Goal: Task Accomplishment & Management: Use online tool/utility

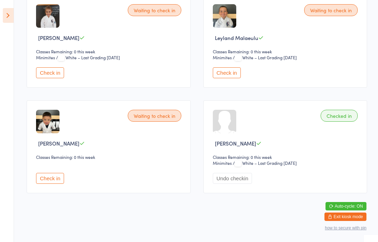
click at [50, 174] on button "Check in" at bounding box center [50, 178] width 28 height 11
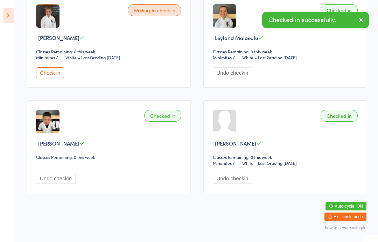
click at [49, 179] on button "Undo checkin" at bounding box center [56, 178] width 40 height 11
click at [38, 183] on div "Waiting to check in [PERSON_NAME] Classes Remaining: 0 this week Check in" at bounding box center [109, 146] width 164 height 93
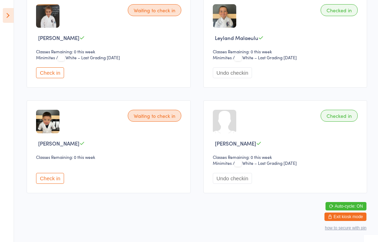
click at [58, 184] on div "Waiting to check in [PERSON_NAME] Classes Remaining: 0 this week Check in" at bounding box center [109, 146] width 164 height 93
click at [49, 176] on button "Check in" at bounding box center [50, 178] width 28 height 11
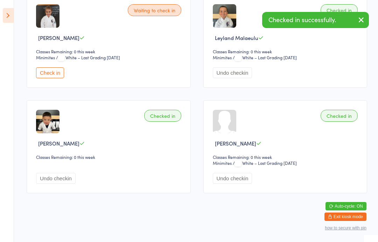
click at [39, 178] on button "Undo checkin" at bounding box center [56, 178] width 40 height 11
click at [55, 176] on button "Check in" at bounding box center [50, 178] width 28 height 11
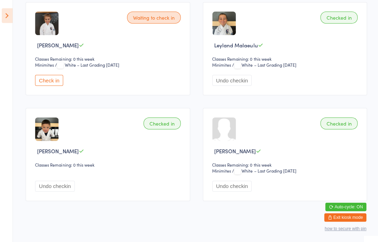
scroll to position [122, 0]
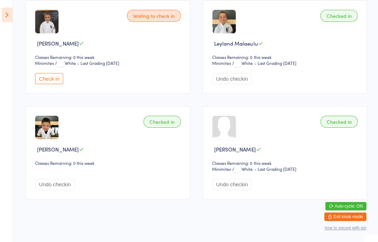
click at [2, 22] on aside "Events for [DATE] [DATE] [DATE] Sun Mon Tue Wed Thu Fri Sat 31 27 28 29 30 31 0…" at bounding box center [7, 121] width 14 height 242
click at [4, 17] on icon at bounding box center [8, 15] width 11 height 15
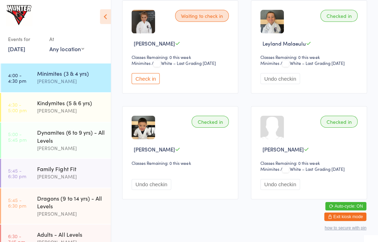
click at [43, 112] on div "[PERSON_NAME]" at bounding box center [72, 111] width 68 height 8
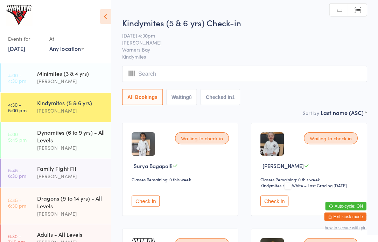
click at [101, 20] on icon at bounding box center [106, 17] width 11 height 15
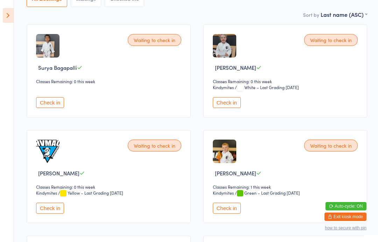
scroll to position [100, 0]
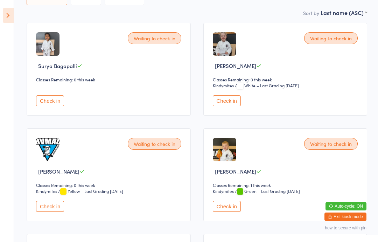
click at [55, 212] on button "Check in" at bounding box center [50, 206] width 28 height 11
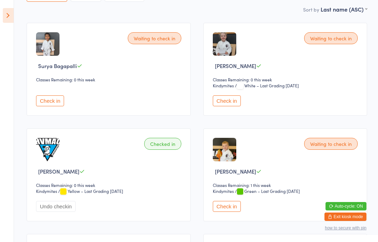
click at [12, 19] on icon at bounding box center [8, 15] width 11 height 15
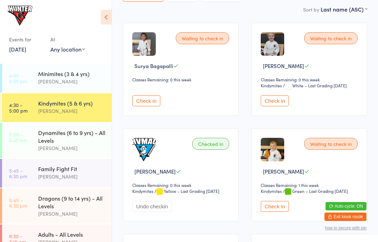
click at [37, 143] on link "5:00 - 5:45 pm Dynamites (6 to 9 yrs) - All Levels [PERSON_NAME]" at bounding box center [57, 140] width 110 height 35
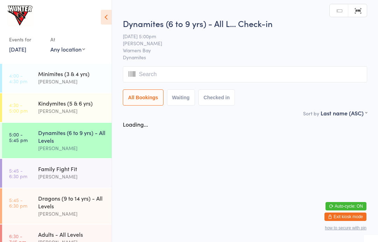
click at [108, 21] on icon at bounding box center [106, 17] width 11 height 15
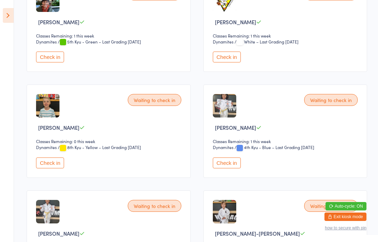
scroll to position [249, 0]
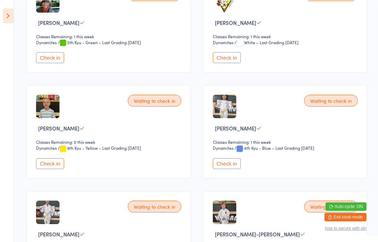
click at [3, 13] on icon at bounding box center [8, 15] width 11 height 15
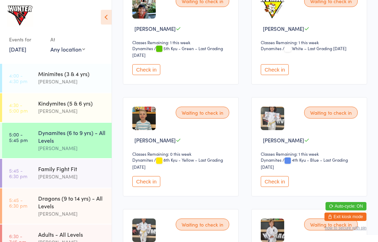
click at [54, 140] on div "Dynamites (6 to 9 yrs) - All Levels" at bounding box center [72, 136] width 68 height 15
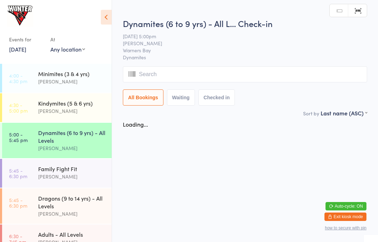
scroll to position [0, 0]
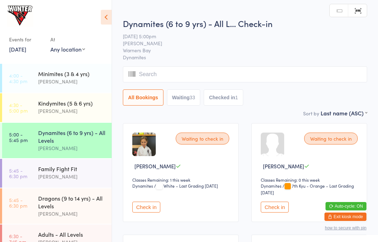
click at [110, 17] on icon at bounding box center [106, 17] width 11 height 15
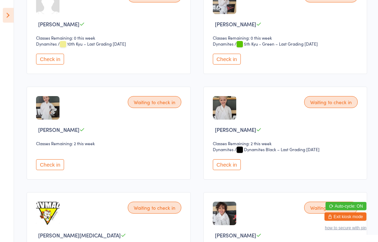
click at [51, 170] on button "Check in" at bounding box center [50, 164] width 28 height 11
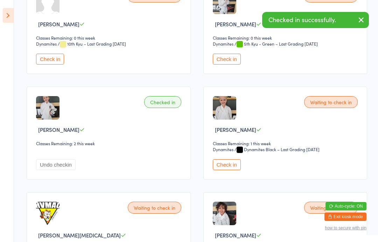
click at [234, 170] on button "Check in" at bounding box center [227, 164] width 28 height 11
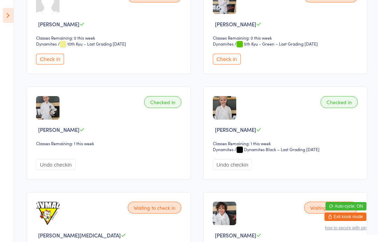
click at [6, 14] on icon at bounding box center [8, 15] width 11 height 15
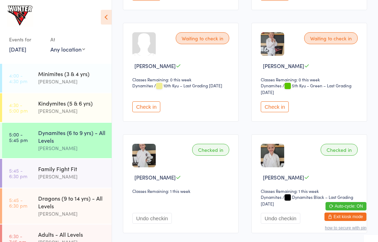
click at [88, 103] on div "Kindymites (5 & 6 yrs)" at bounding box center [72, 103] width 68 height 8
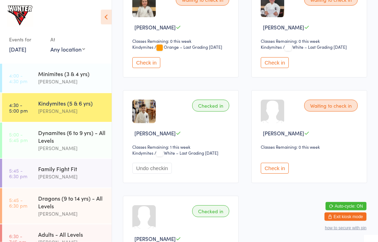
scroll to position [350, 0]
click at [274, 173] on button "Check in" at bounding box center [275, 167] width 28 height 11
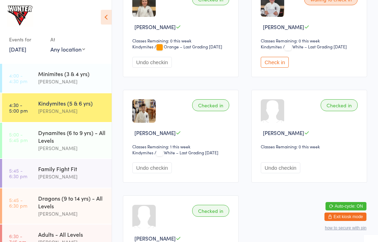
click at [58, 144] on div "Dynamites (6 to 9 yrs) - All Levels" at bounding box center [72, 136] width 68 height 15
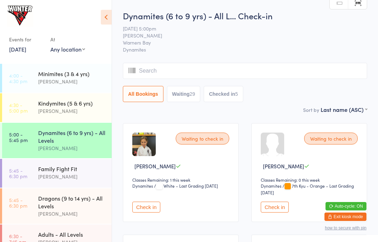
click at [107, 16] on icon at bounding box center [106, 17] width 11 height 15
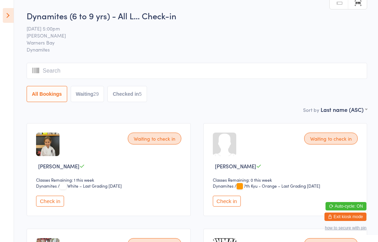
click at [318, 71] on input "search" at bounding box center [197, 71] width 341 height 16
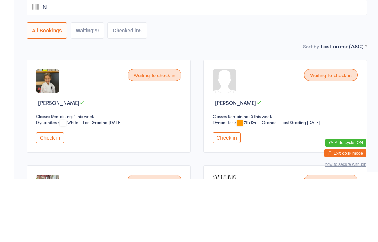
type input "No"
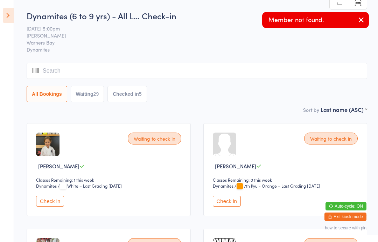
type input "A"
type input "H"
type input "A"
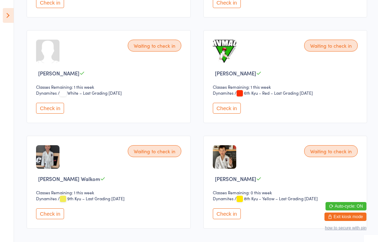
scroll to position [1674, 0]
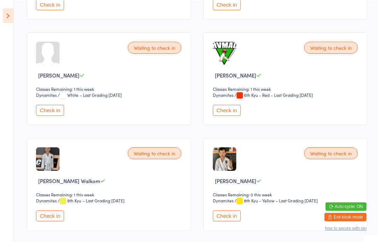
click at [229, 115] on button "Check in" at bounding box center [227, 109] width 28 height 11
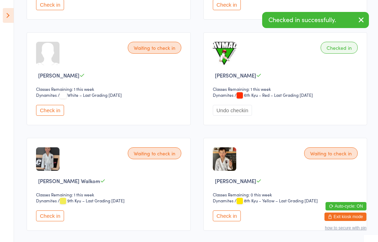
click at [47, 116] on button "Check in" at bounding box center [50, 110] width 28 height 11
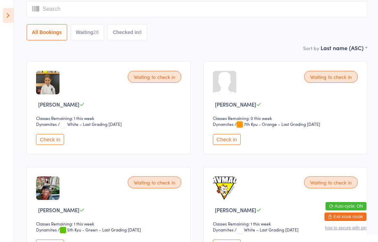
scroll to position [0, 0]
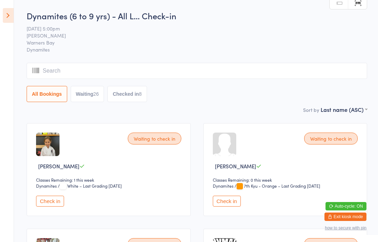
click at [84, 95] on button "Waiting 26" at bounding box center [88, 94] width 34 height 16
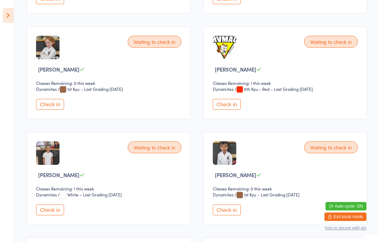
scroll to position [627, 0]
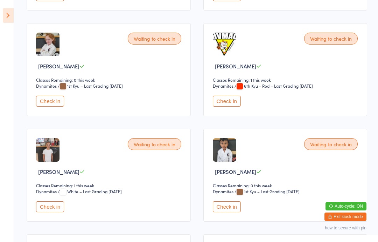
click at [229, 213] on div "Waiting to check in Dharma Kokula Classes Remaining: 0 this week Dynamites Dyna…" at bounding box center [285, 175] width 164 height 93
click at [228, 212] on button "Check in" at bounding box center [227, 206] width 28 height 11
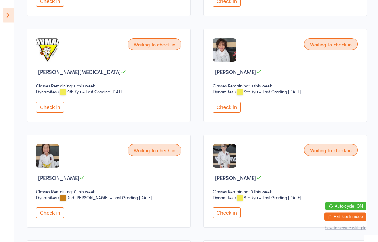
scroll to position [832, 0]
click at [53, 218] on button "Check in" at bounding box center [50, 212] width 28 height 11
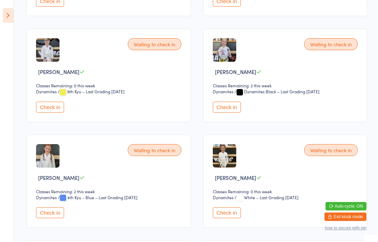
click at [4, 6] on aside "Events for [DATE] [DATE] [DATE] Sun Mon Tue Wed Thu Fri Sat 31 27 28 29 30 31 0…" at bounding box center [7, 121] width 14 height 242
click at [0, 7] on aside "Events for [DATE] [DATE] [DATE] Sun Mon Tue Wed Thu Fri Sat 31 27 28 29 30 31 0…" at bounding box center [7, 121] width 14 height 242
click at [13, 14] on icon at bounding box center [8, 15] width 11 height 15
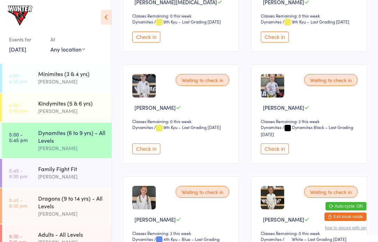
click at [103, 18] on icon at bounding box center [106, 17] width 11 height 15
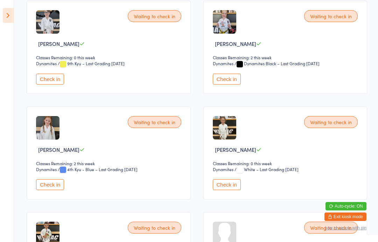
scroll to position [842, 0]
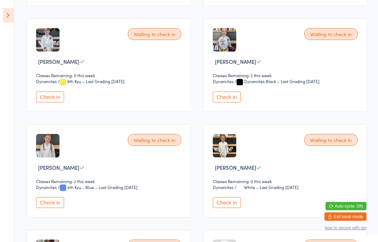
click at [3, 22] on icon at bounding box center [8, 15] width 11 height 15
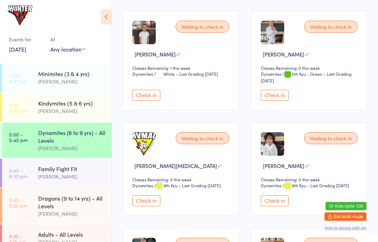
scroll to position [664, 0]
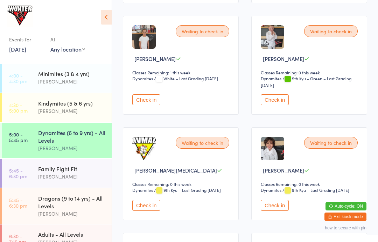
click at [267, 105] on button "Check in" at bounding box center [275, 99] width 28 height 11
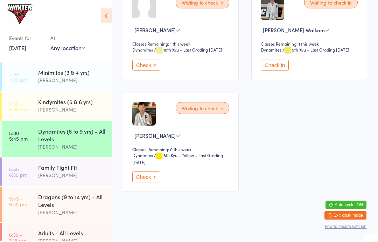
scroll to position [792, 0]
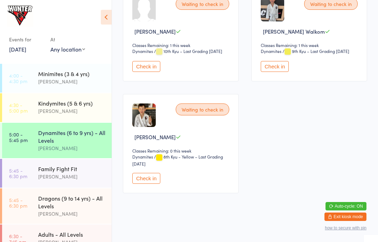
click at [153, 183] on button "Check in" at bounding box center [146, 178] width 28 height 11
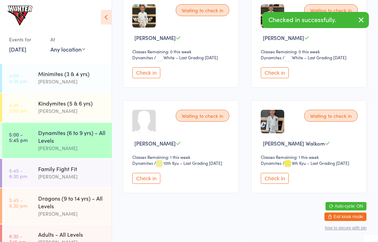
scroll to position [451, 0]
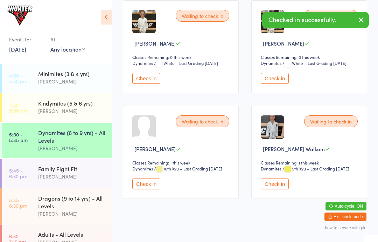
click at [160, 172] on div "Dynamites Dynamites / 10th Kyu – Last Grading [DATE]" at bounding box center [181, 168] width 99 height 7
click at [151, 189] on button "Check in" at bounding box center [146, 183] width 28 height 11
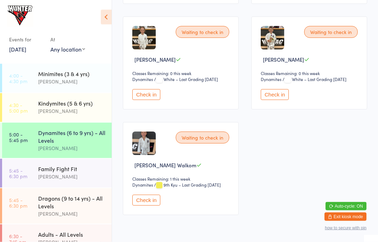
scroll to position [435, 0]
click at [93, 194] on div "Dragons (9 to 14 yrs) - All Levels [PERSON_NAME]" at bounding box center [75, 205] width 74 height 35
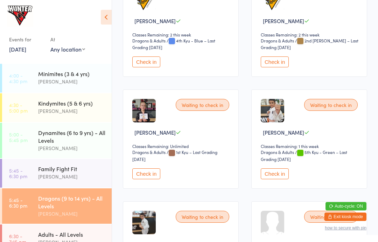
scroll to position [812, 0]
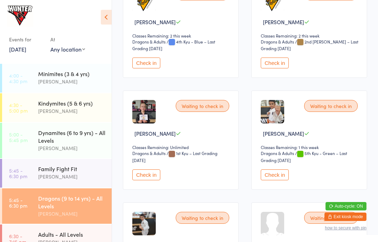
click at [147, 180] on button "Check in" at bounding box center [146, 174] width 28 height 11
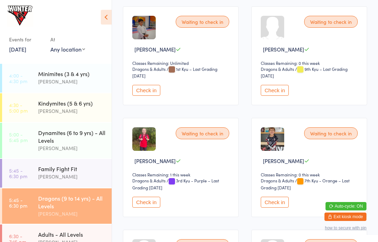
scroll to position [227, 0]
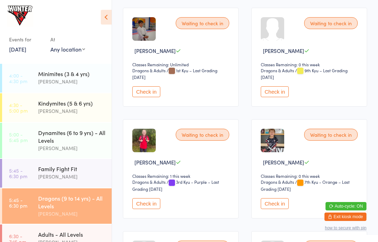
click at [89, 136] on div "Dynamites (6 to 9 yrs) - All Levels" at bounding box center [72, 136] width 68 height 15
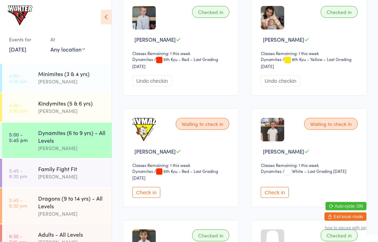
scroll to position [906, 0]
click at [285, 197] on button "Check in" at bounding box center [275, 192] width 28 height 11
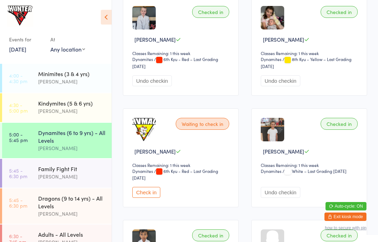
click at [72, 209] on div "Dragons (9 to 14 yrs) - All Levels" at bounding box center [72, 201] width 68 height 15
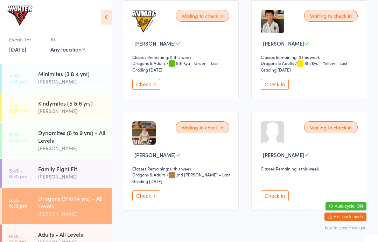
scroll to position [1145, 0]
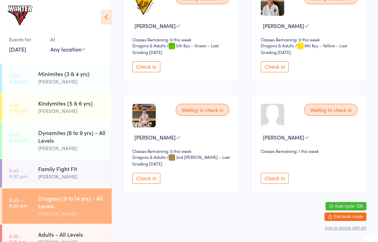
click at [281, 72] on button "Check in" at bounding box center [275, 66] width 28 height 11
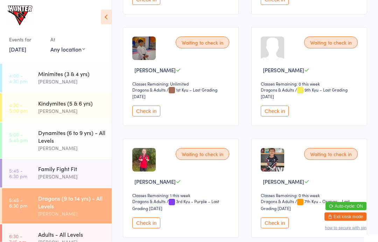
click at [144, 228] on button "Check in" at bounding box center [146, 222] width 28 height 11
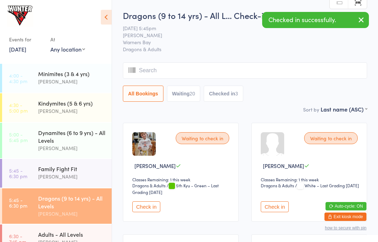
scroll to position [0, 0]
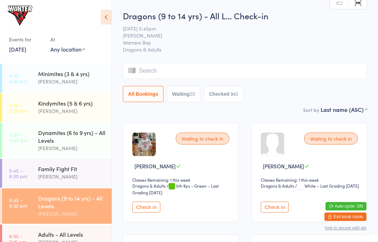
click at [110, 18] on icon at bounding box center [106, 17] width 11 height 15
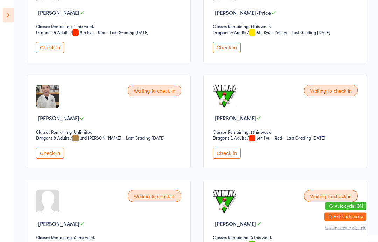
click at [53, 159] on button "Check in" at bounding box center [50, 153] width 28 height 11
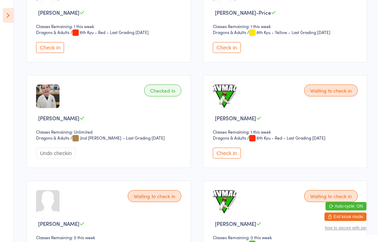
click at [5, 10] on icon at bounding box center [8, 15] width 11 height 15
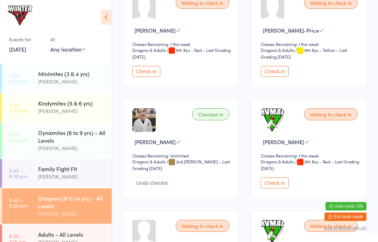
click at [39, 172] on div "Family Fight Fit" at bounding box center [72, 169] width 68 height 8
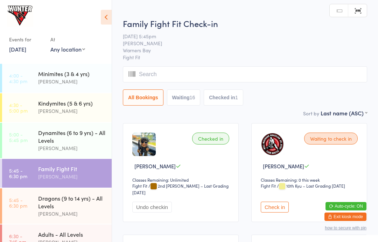
click at [103, 23] on icon at bounding box center [106, 17] width 11 height 15
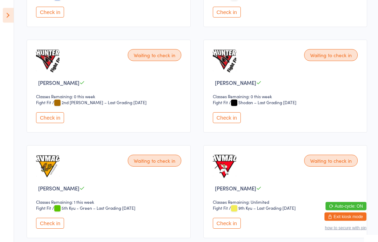
scroll to position [505, 0]
click at [221, 123] on button "Check in" at bounding box center [227, 117] width 28 height 11
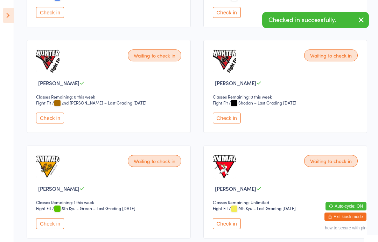
click at [55, 229] on button "Check in" at bounding box center [50, 223] width 28 height 11
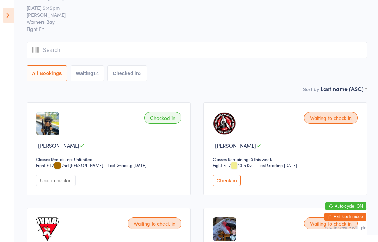
scroll to position [0, 0]
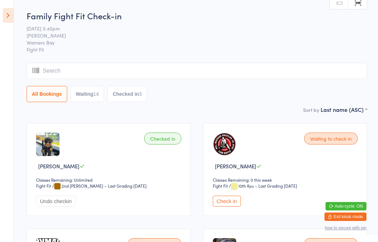
click at [6, 19] on icon at bounding box center [8, 15] width 11 height 15
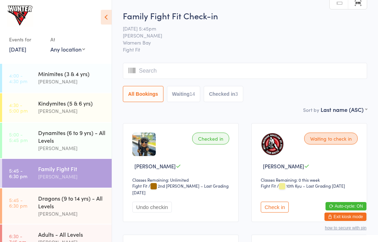
click at [77, 209] on div "Dragons (9 to 14 yrs) - All Levels" at bounding box center [72, 201] width 68 height 15
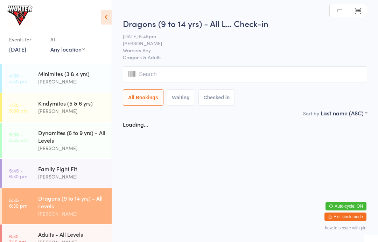
click at [104, 18] on icon at bounding box center [106, 17] width 11 height 15
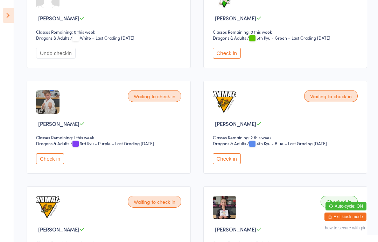
scroll to position [677, 0]
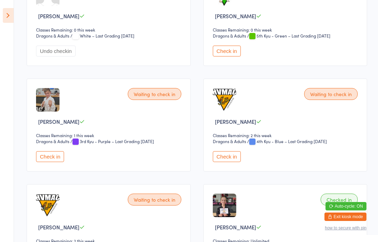
click at [240, 162] on button "Check in" at bounding box center [227, 156] width 28 height 11
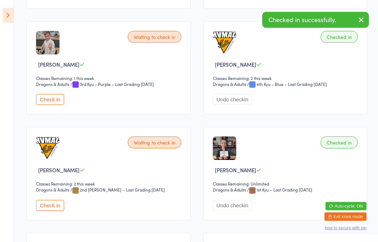
scroll to position [735, 0]
click at [44, 210] on button "Check in" at bounding box center [50, 204] width 28 height 11
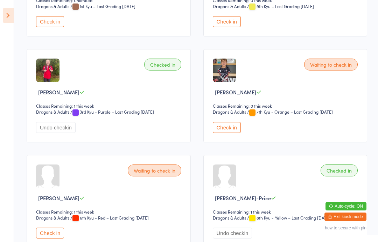
scroll to position [284, 0]
click at [11, 19] on icon at bounding box center [8, 15] width 11 height 15
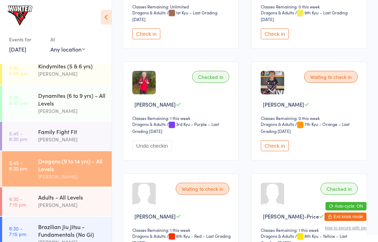
scroll to position [39, 0]
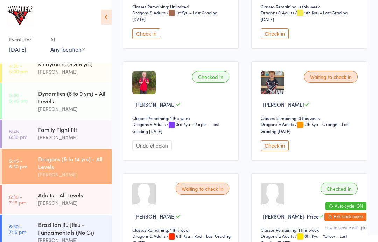
click at [77, 130] on div "Family Fight Fit" at bounding box center [72, 129] width 68 height 8
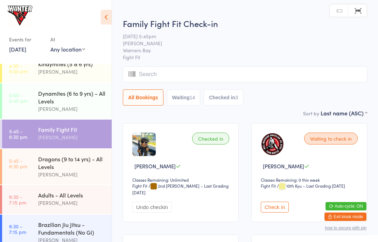
click at [106, 16] on icon at bounding box center [106, 17] width 11 height 15
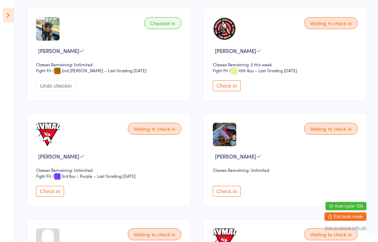
scroll to position [115, 0]
click at [48, 196] on button "Check in" at bounding box center [50, 191] width 28 height 11
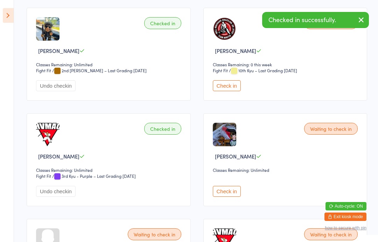
click at [226, 195] on button "Check in" at bounding box center [227, 191] width 28 height 11
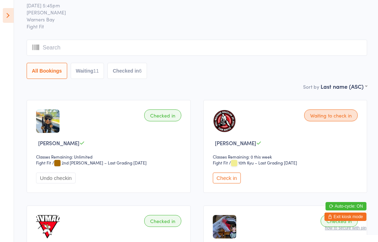
scroll to position [0, 0]
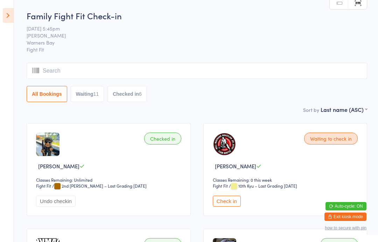
click at [6, 15] on icon at bounding box center [8, 15] width 11 height 15
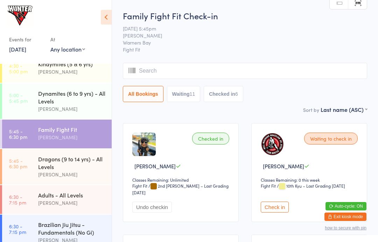
click at [76, 159] on div "Dragons (9 to 14 yrs) - All Levels" at bounding box center [72, 162] width 68 height 15
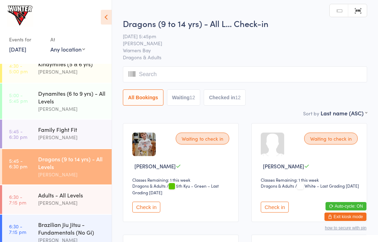
click at [106, 12] on icon at bounding box center [106, 17] width 11 height 15
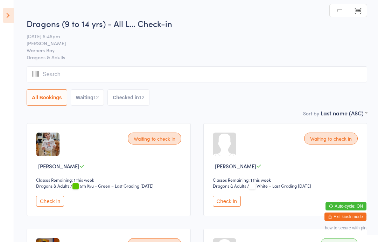
click at [53, 200] on button "Check in" at bounding box center [50, 200] width 28 height 11
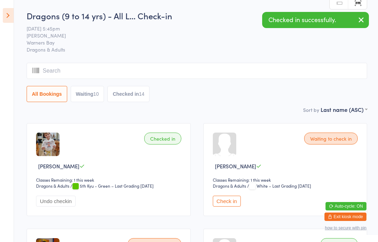
click at [229, 189] on select "Dragons & Adults" at bounding box center [235, 185] width 44 height 7
click at [231, 204] on button "Check in" at bounding box center [227, 200] width 28 height 11
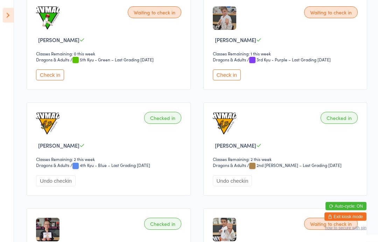
scroll to position [759, 0]
click at [51, 80] on button "Check in" at bounding box center [50, 74] width 28 height 11
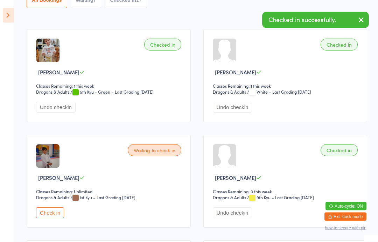
scroll to position [0, 0]
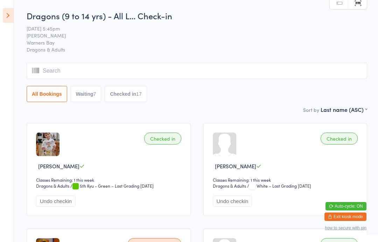
click at [12, 15] on icon at bounding box center [8, 15] width 11 height 15
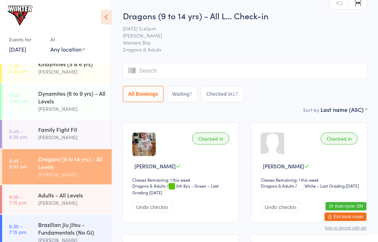
click at [51, 126] on div "Family Fight Fit [PERSON_NAME]" at bounding box center [75, 133] width 74 height 28
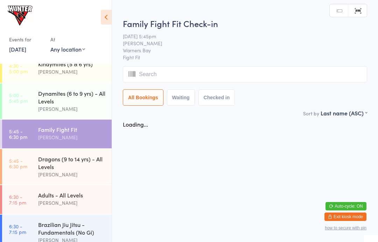
click at [109, 22] on icon at bounding box center [106, 17] width 11 height 15
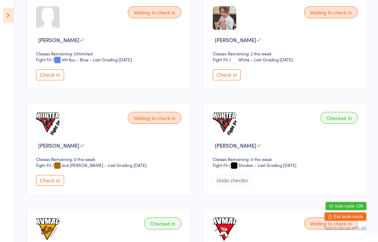
scroll to position [443, 0]
click at [49, 186] on button "Check in" at bounding box center [50, 180] width 28 height 11
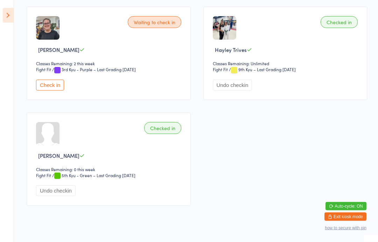
scroll to position [855, 0]
click at [50, 90] on button "Check in" at bounding box center [50, 84] width 28 height 11
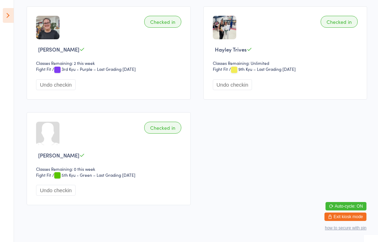
click at [4, 16] on icon at bounding box center [8, 15] width 11 height 15
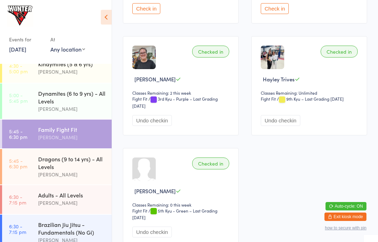
click at [34, 169] on link "5:45 - 6:30 pm Dragons (9 to 14 yrs) - All Levels [PERSON_NAME]" at bounding box center [57, 166] width 110 height 35
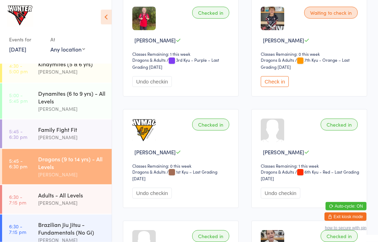
scroll to position [367, 0]
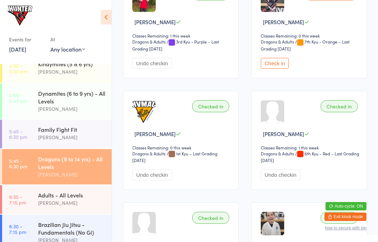
click at [279, 62] on div "Waiting to check in [PERSON_NAME] Classes Remaining: 0 this week Dragons & Adul…" at bounding box center [309, 28] width 116 height 99
click at [278, 69] on button "Check in" at bounding box center [275, 63] width 28 height 11
click at [105, 17] on icon at bounding box center [106, 17] width 11 height 15
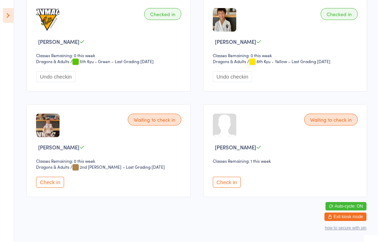
scroll to position [1178, 0]
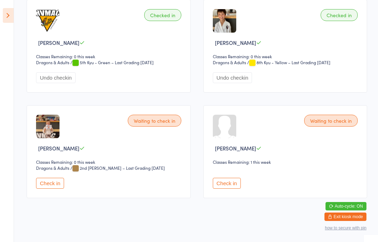
click at [220, 188] on button "Check in" at bounding box center [227, 183] width 28 height 11
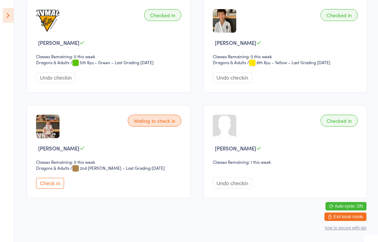
click at [10, 16] on icon at bounding box center [8, 15] width 11 height 15
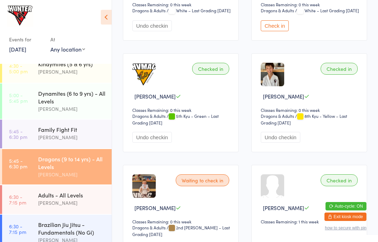
click at [76, 136] on div "[PERSON_NAME]" at bounding box center [72, 137] width 68 height 8
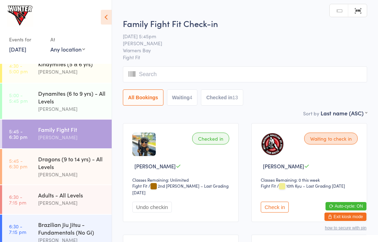
click at [109, 6] on div "Events for [DATE] [DATE] [DATE] Sun Mon Tue Wed Thu Fri Sat 31 27 28 29 30 31 0…" at bounding box center [56, 30] width 112 height 61
click at [60, 101] on div "Dynamites (6 to 9 yrs) - All Levels" at bounding box center [72, 96] width 68 height 15
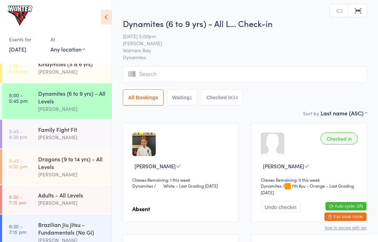
click at [83, 140] on div "[PERSON_NAME]" at bounding box center [72, 137] width 68 height 8
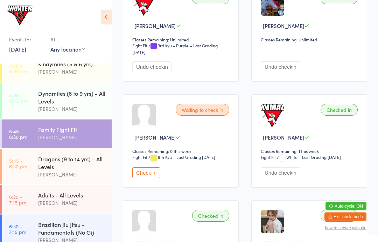
scroll to position [251, 0]
click at [155, 178] on button "Check in" at bounding box center [146, 172] width 28 height 11
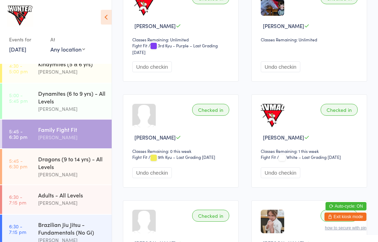
click at [67, 140] on div "[PERSON_NAME]" at bounding box center [72, 137] width 68 height 8
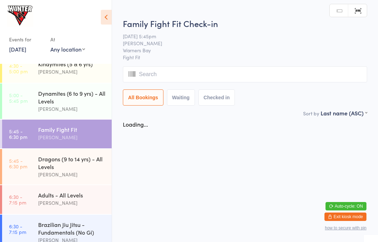
scroll to position [0, 0]
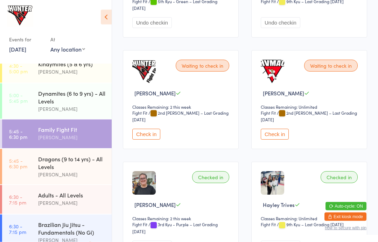
click at [149, 140] on button "Check in" at bounding box center [146, 134] width 28 height 11
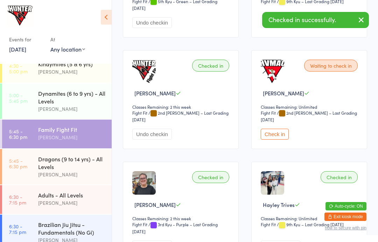
click at [277, 139] on button "Check in" at bounding box center [275, 134] width 28 height 11
